Goal: Task Accomplishment & Management: Complete application form

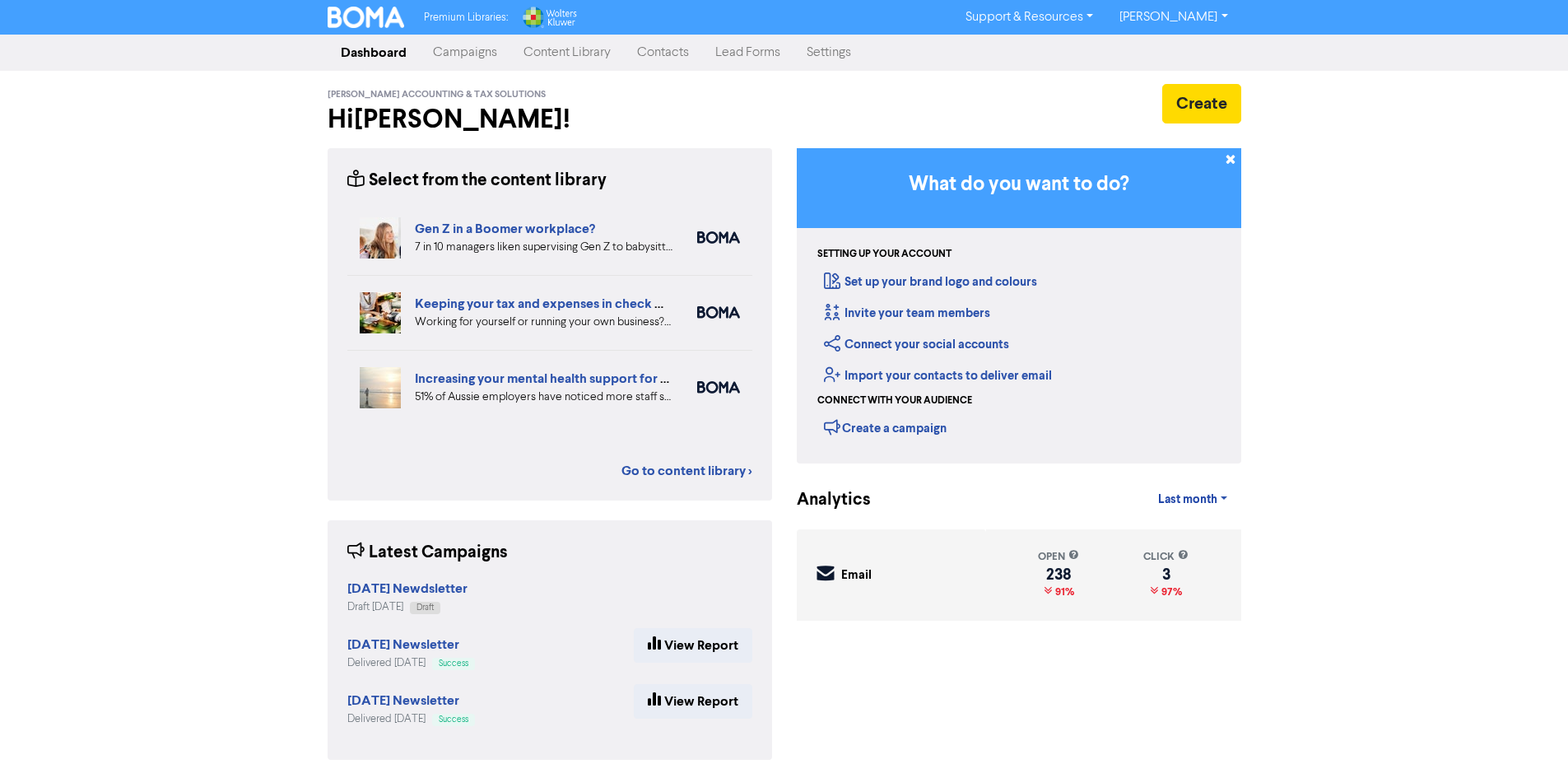
click at [647, 51] on link "Contacts" at bounding box center [663, 53] width 78 height 33
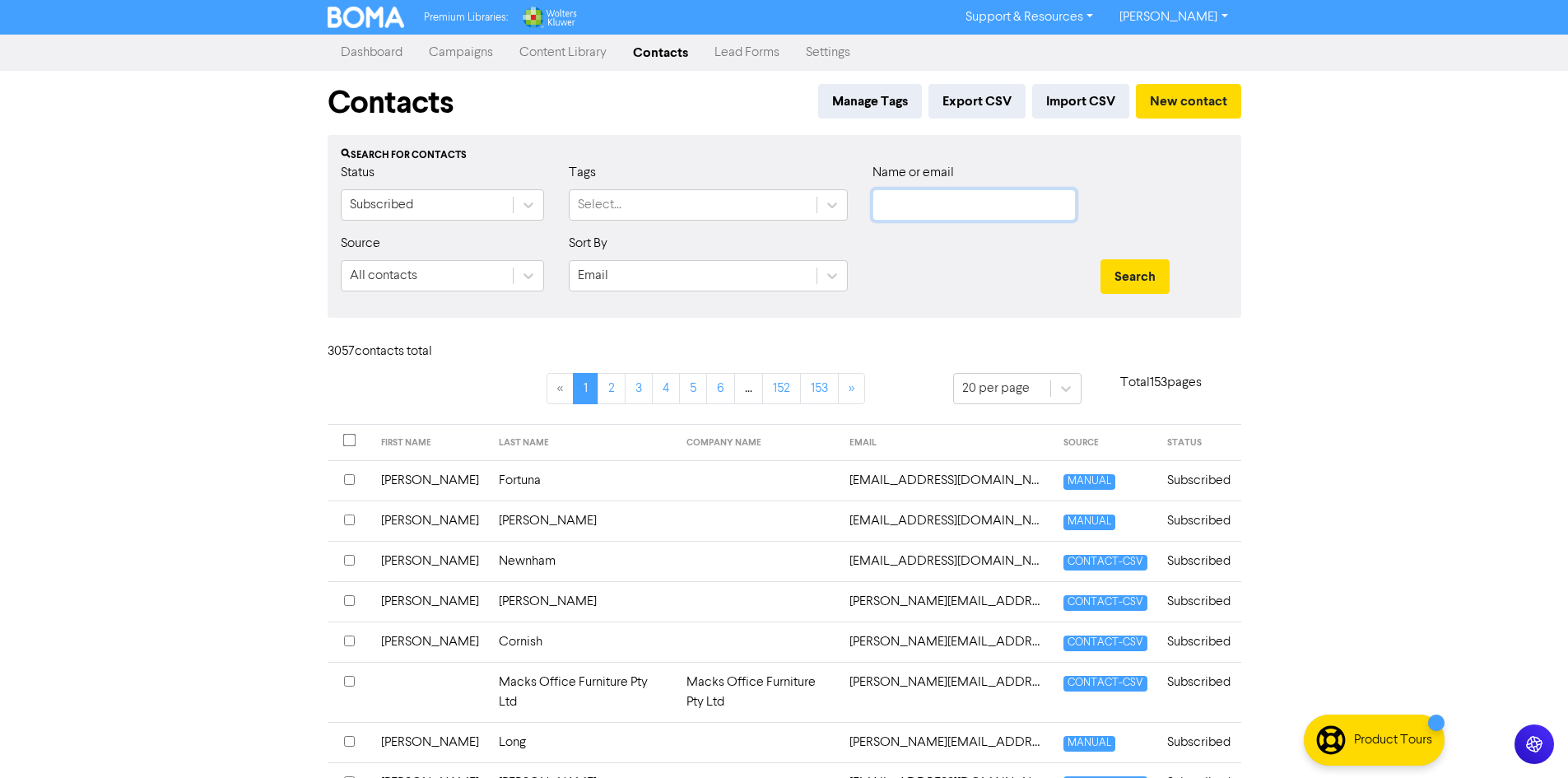
paste input "[EMAIL_ADDRESS][DOMAIN_NAME]"
type input "[EMAIL_ADDRESS][DOMAIN_NAME]"
click at [1111, 287] on button "Search" at bounding box center [1135, 276] width 69 height 35
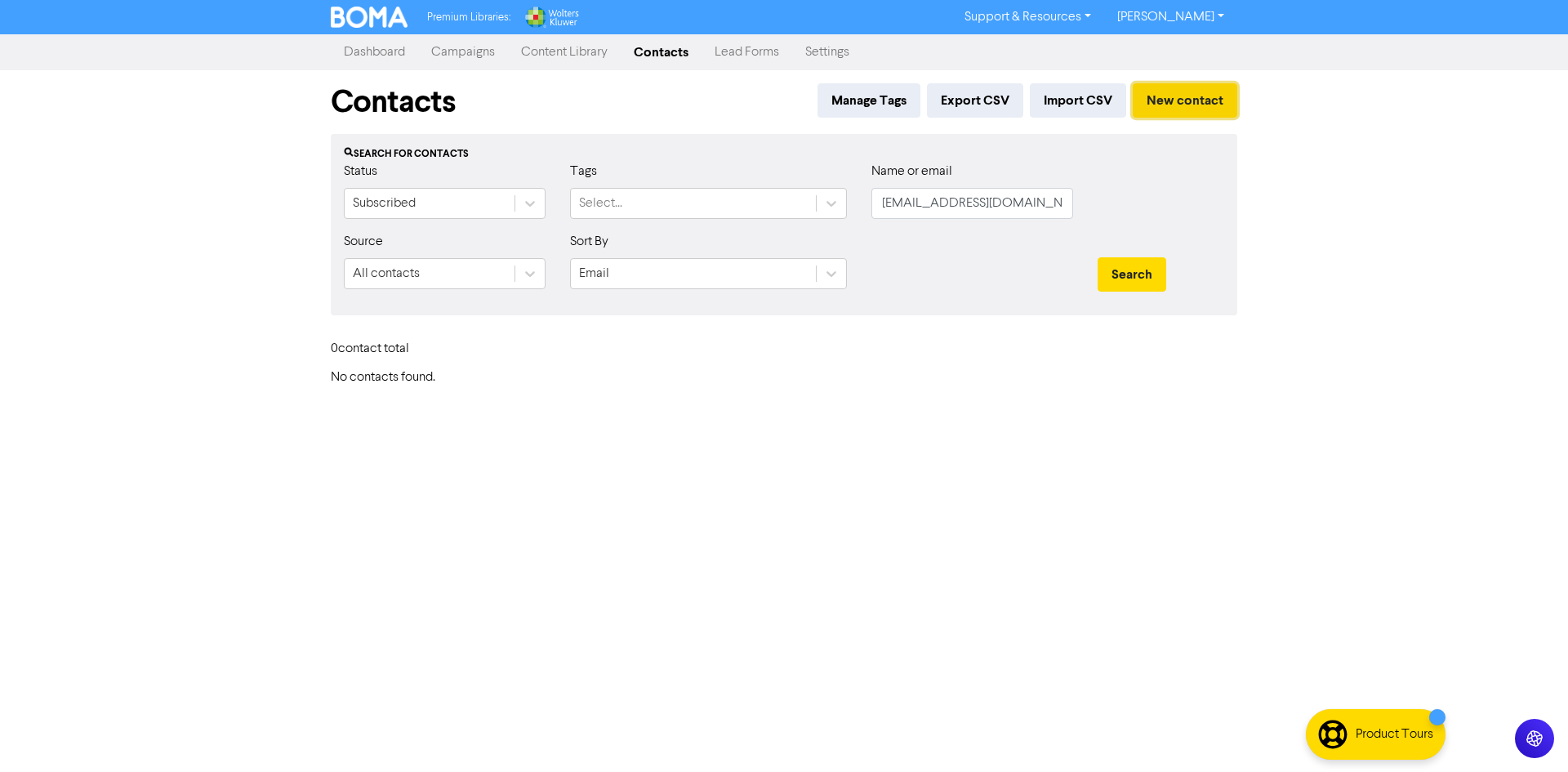
click at [1160, 109] on button "New contact" at bounding box center [1185, 101] width 105 height 35
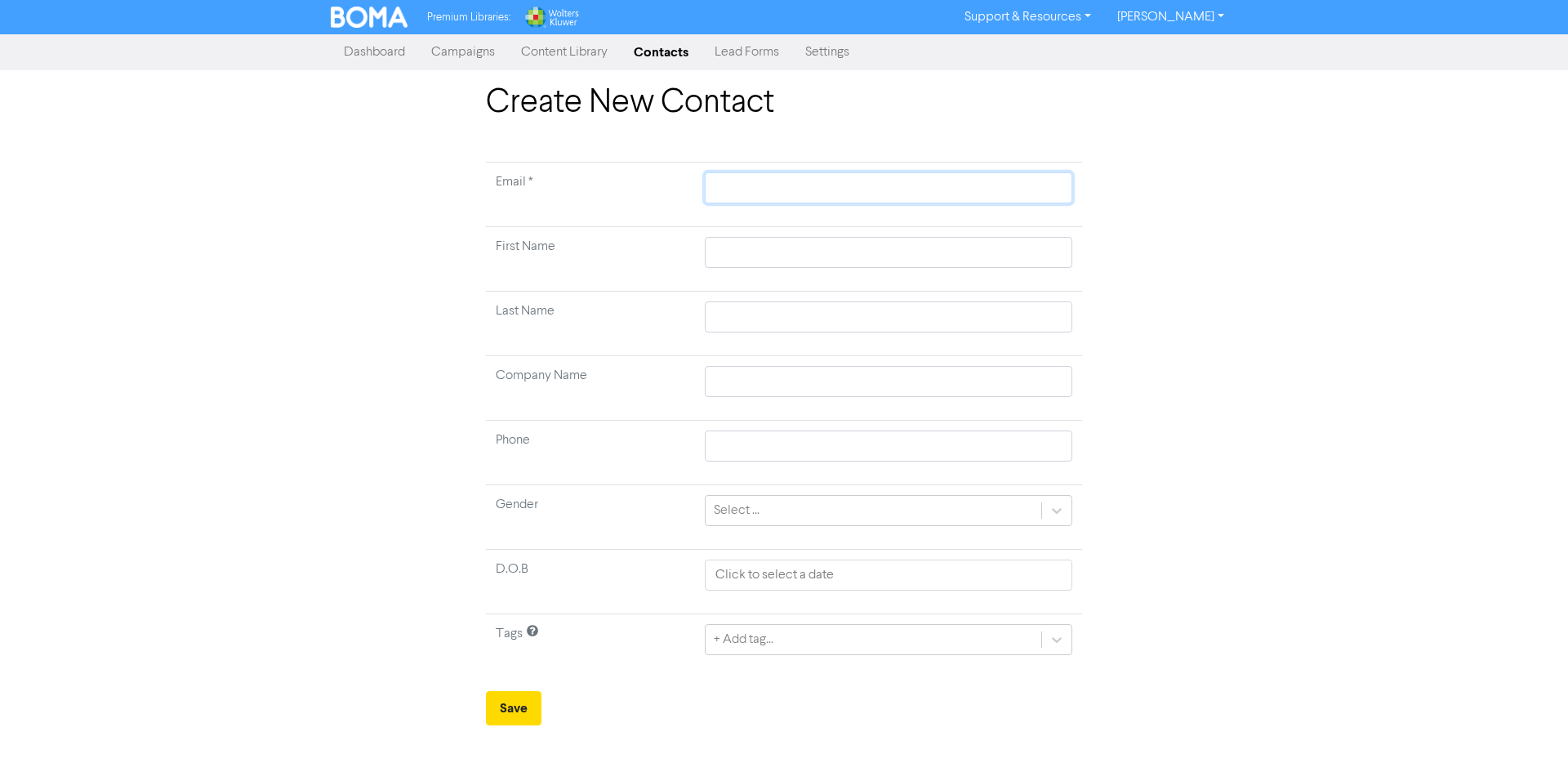
paste input "[EMAIL_ADDRESS][DOMAIN_NAME]"
type input "[EMAIL_ADDRESS][DOMAIN_NAME]"
click at [786, 269] on td at bounding box center [889, 260] width 387 height 64
click at [778, 246] on input "text" at bounding box center [889, 253] width 367 height 31
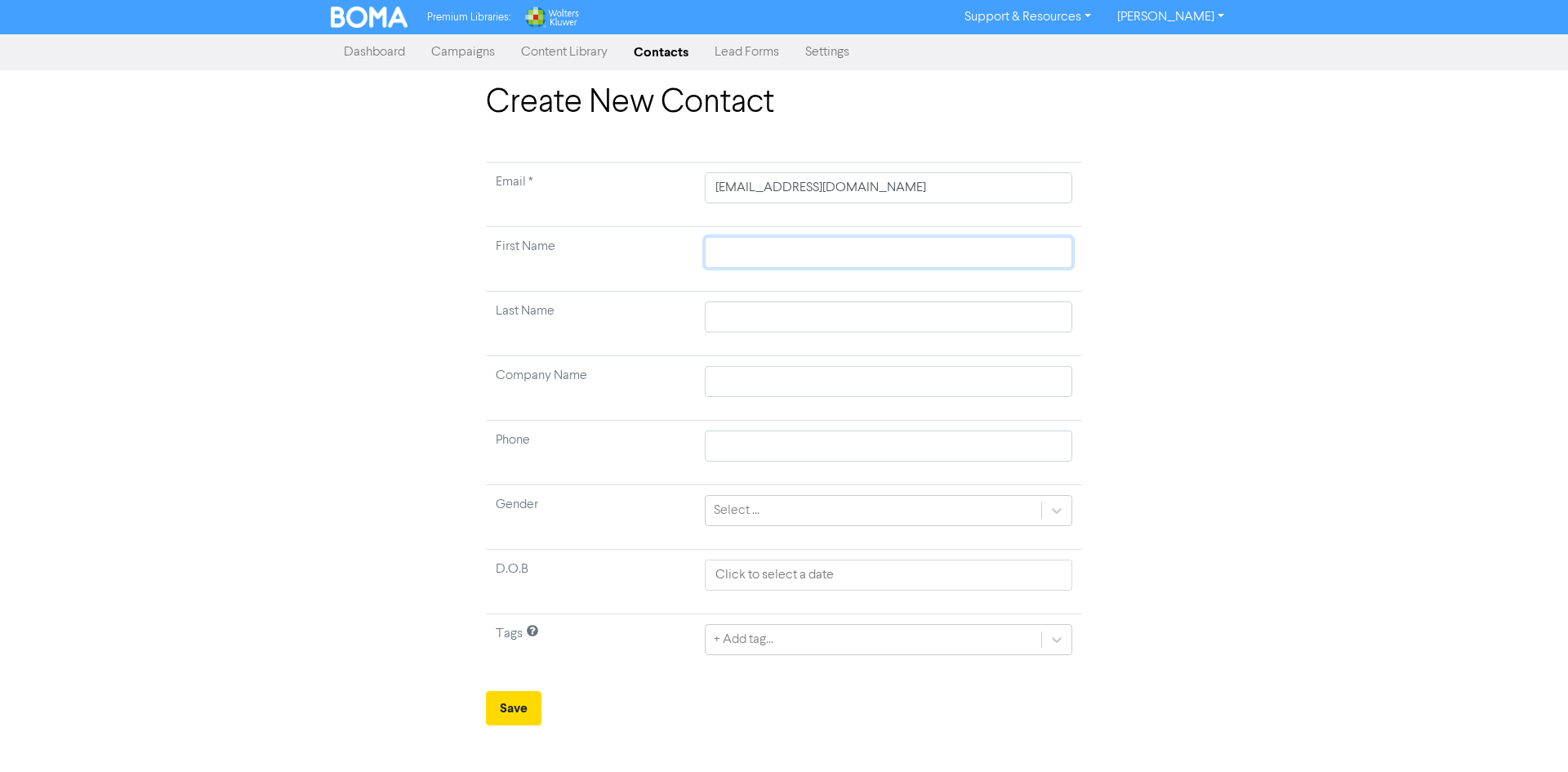
type input "M"
type input "Ma"
type input "Max"
type input "Maxi"
type input "[PERSON_NAME]"
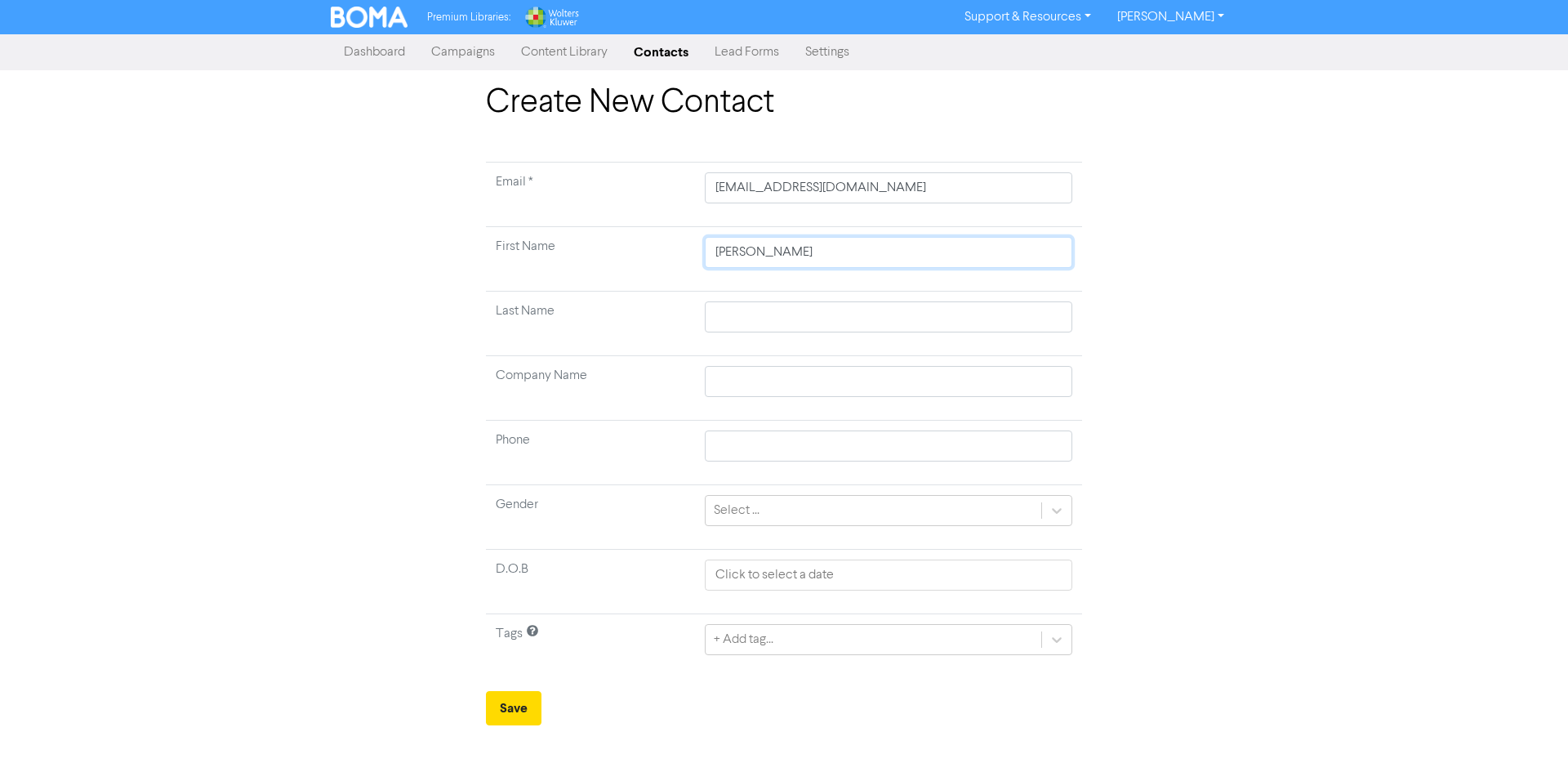
type input "[PERSON_NAME]"
type input "R"
type input "Re"
type input "Rea"
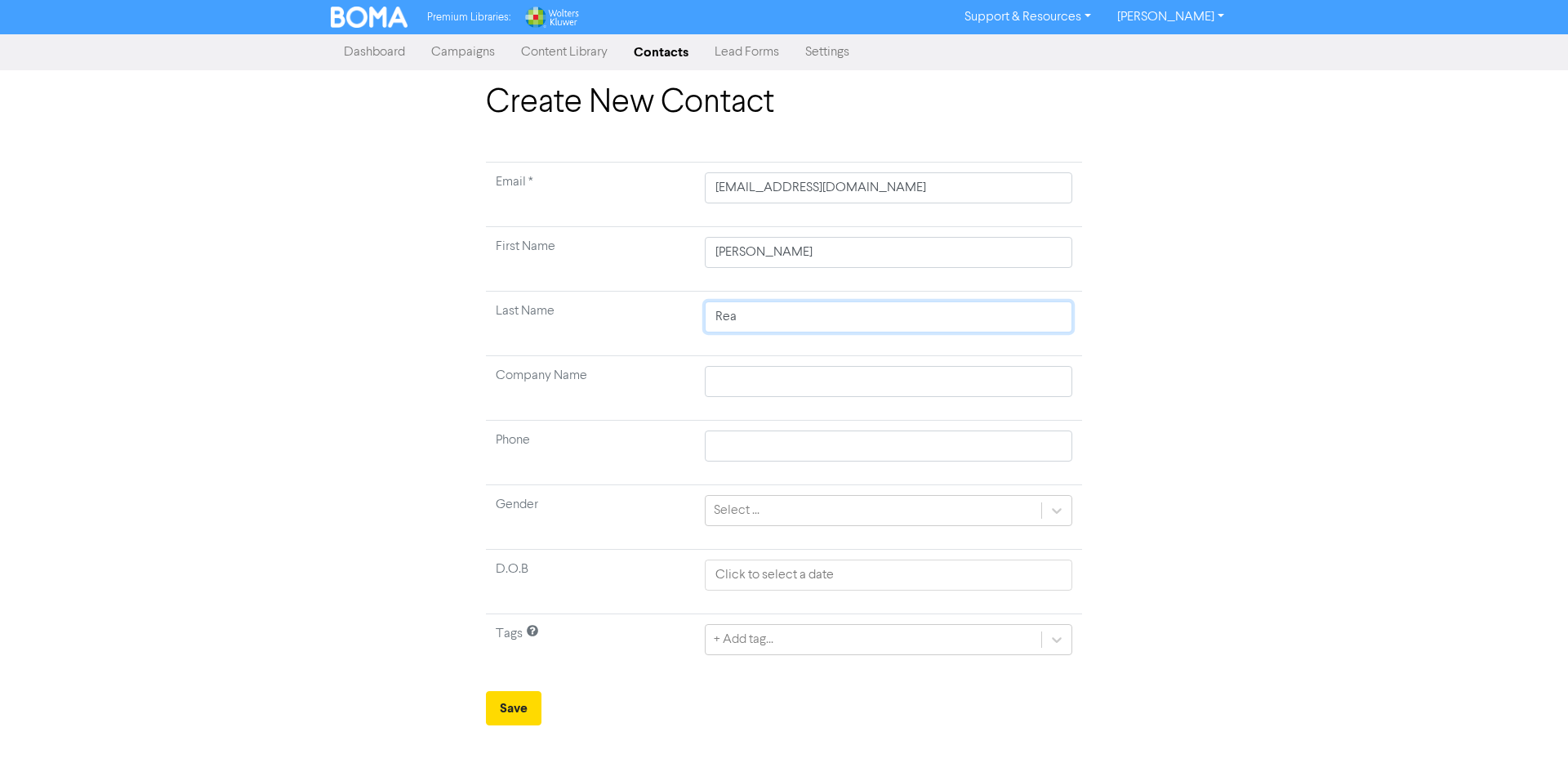
type input "Reap"
type input "[PERSON_NAME]"
type input "Reaper"
click at [488, 700] on button "Save" at bounding box center [513, 709] width 55 height 35
